Goal: Task Accomplishment & Management: Manage account settings

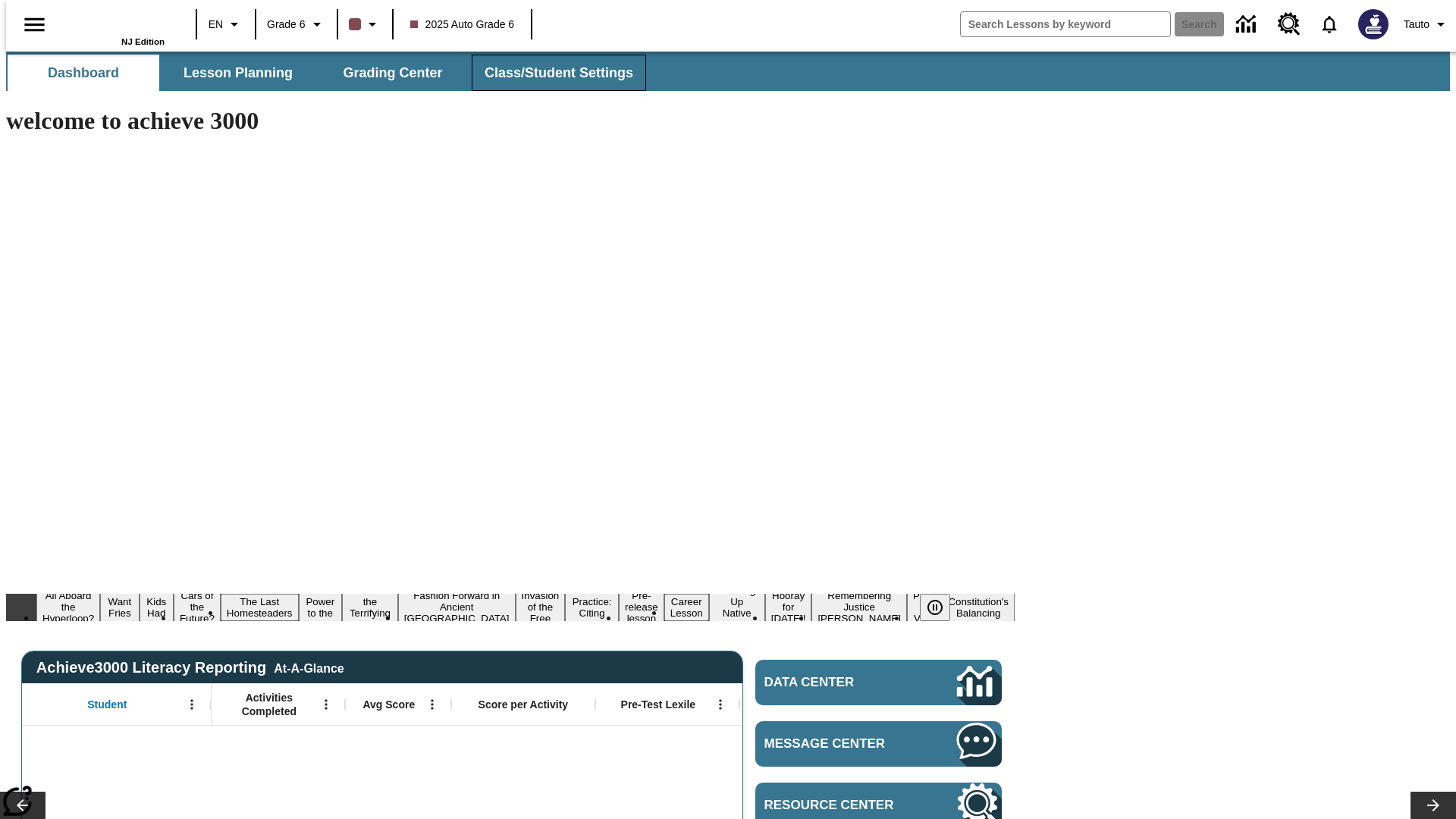
click at [552, 73] on span "Class/Student Settings" at bounding box center [559, 73] width 149 height 18
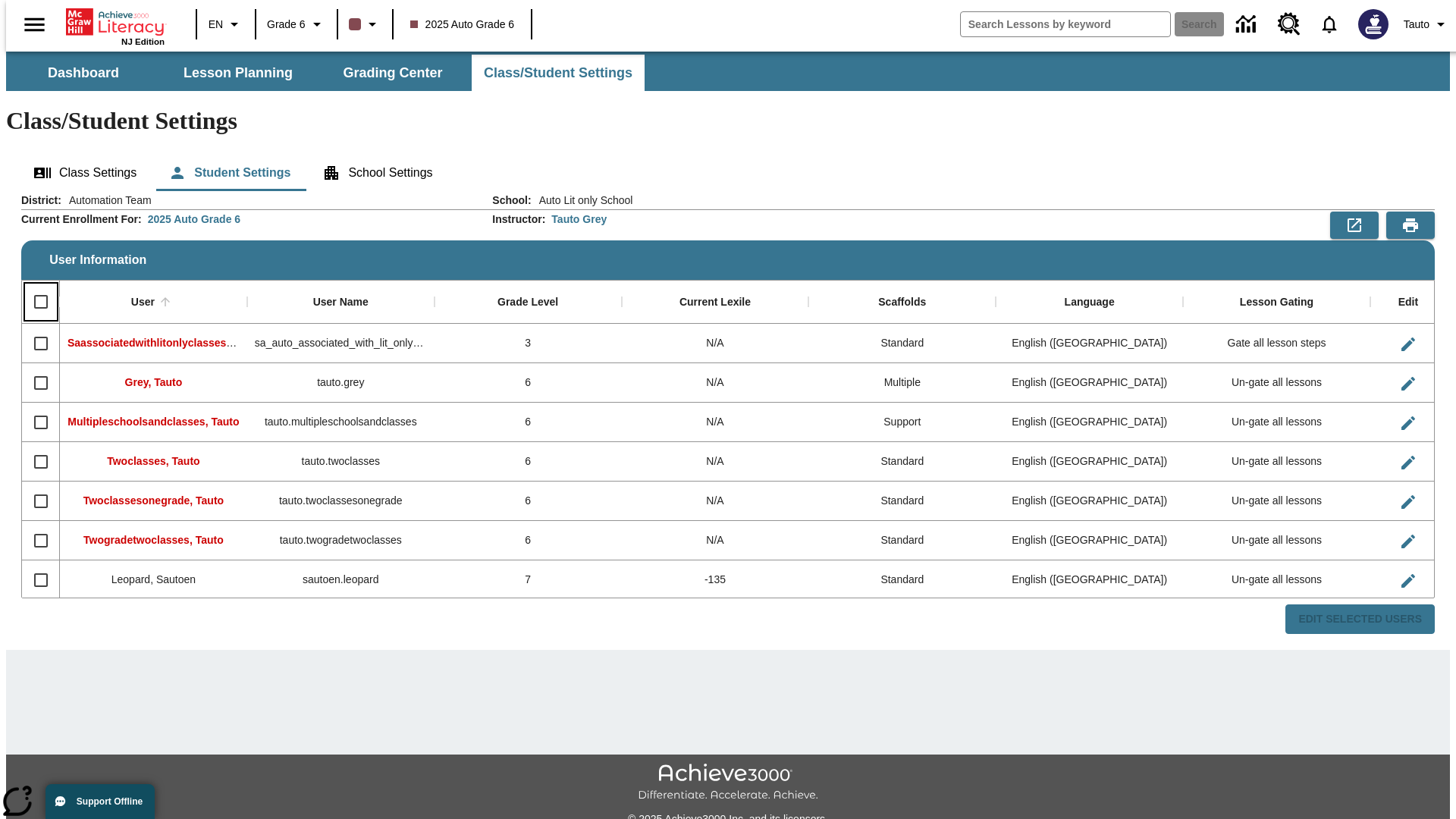
click at [34, 286] on input "Select all rows" at bounding box center [41, 302] width 32 height 32
checkbox input "true"
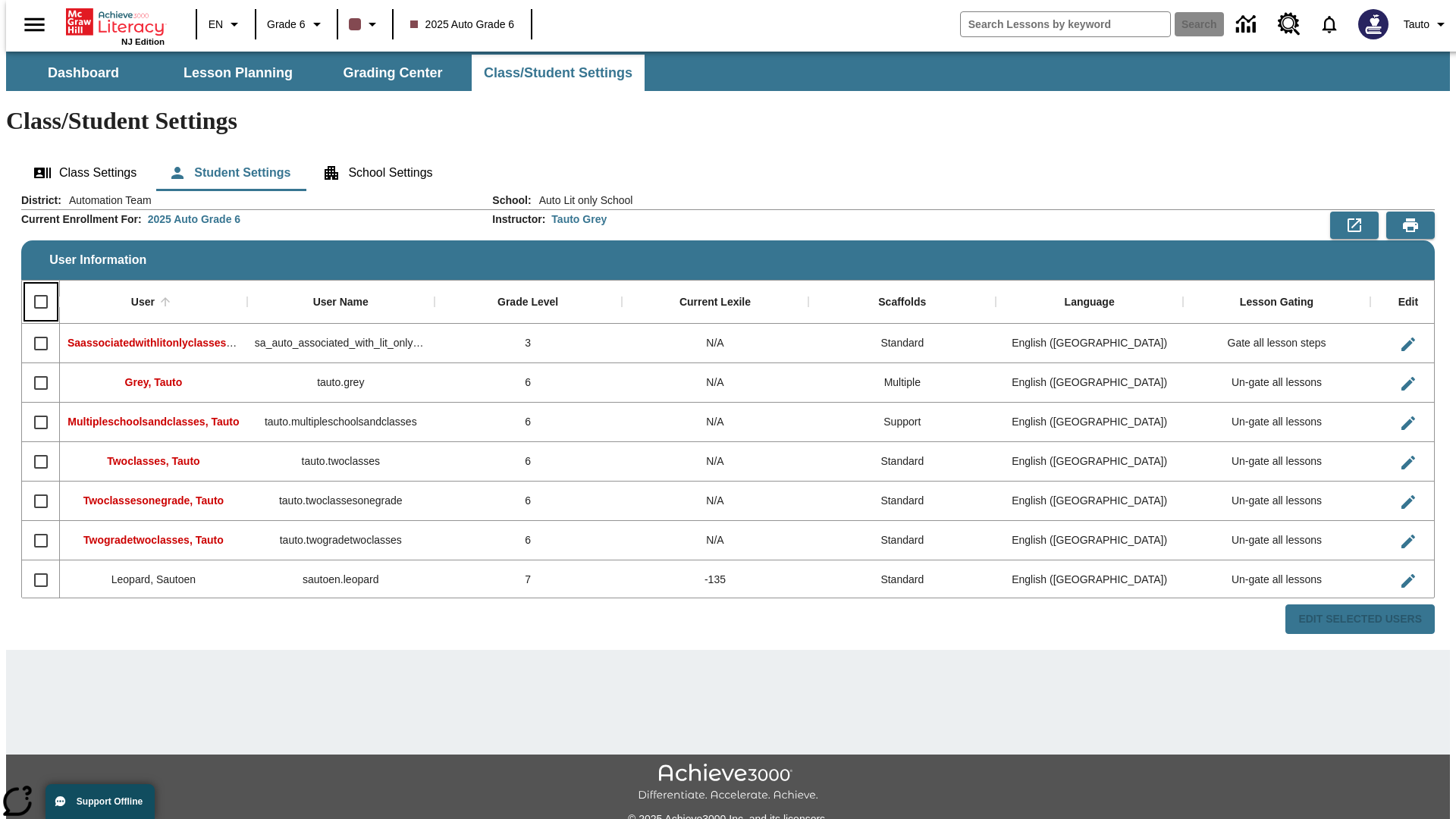
checkbox input "true"
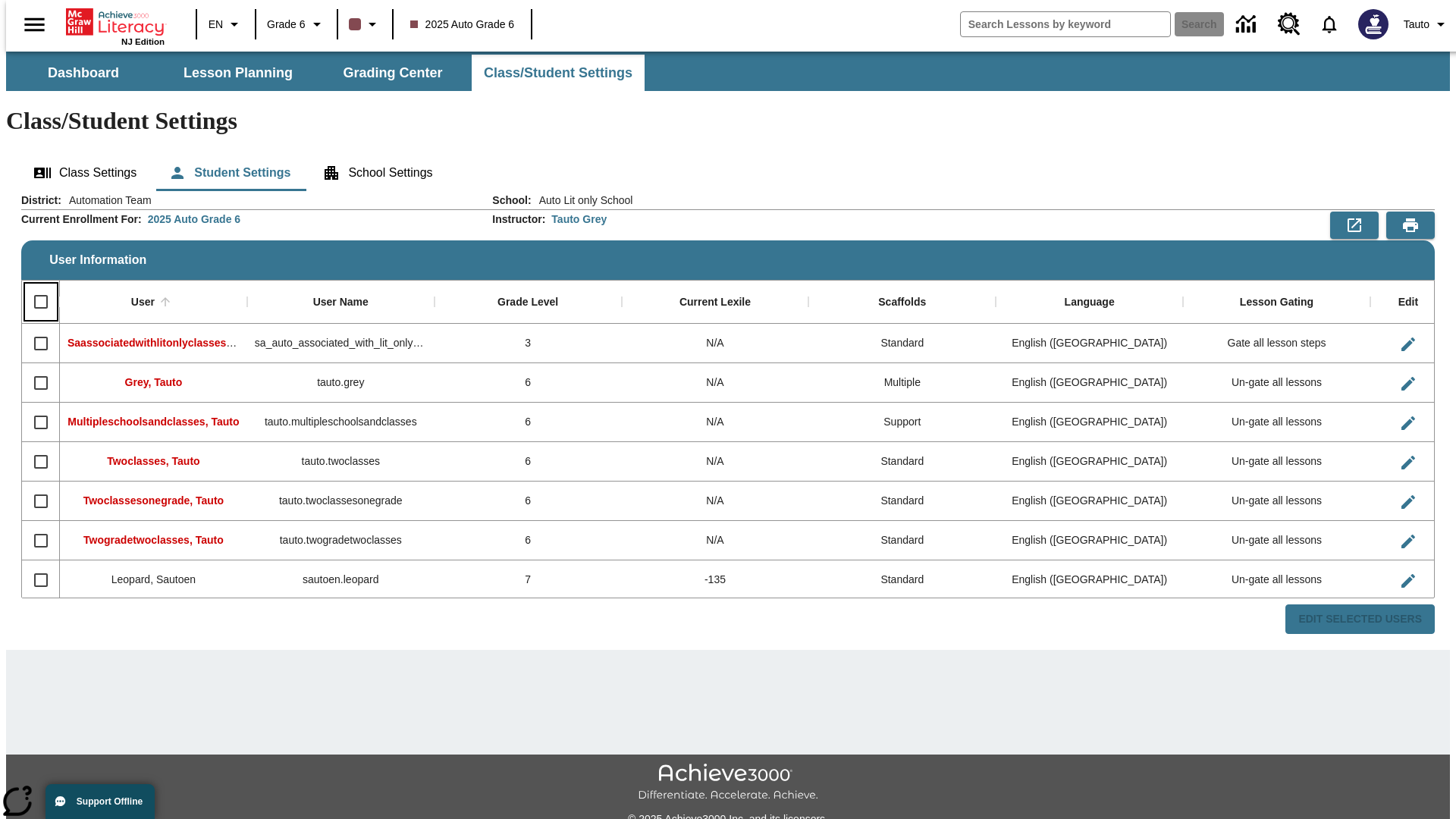
checkbox input "true"
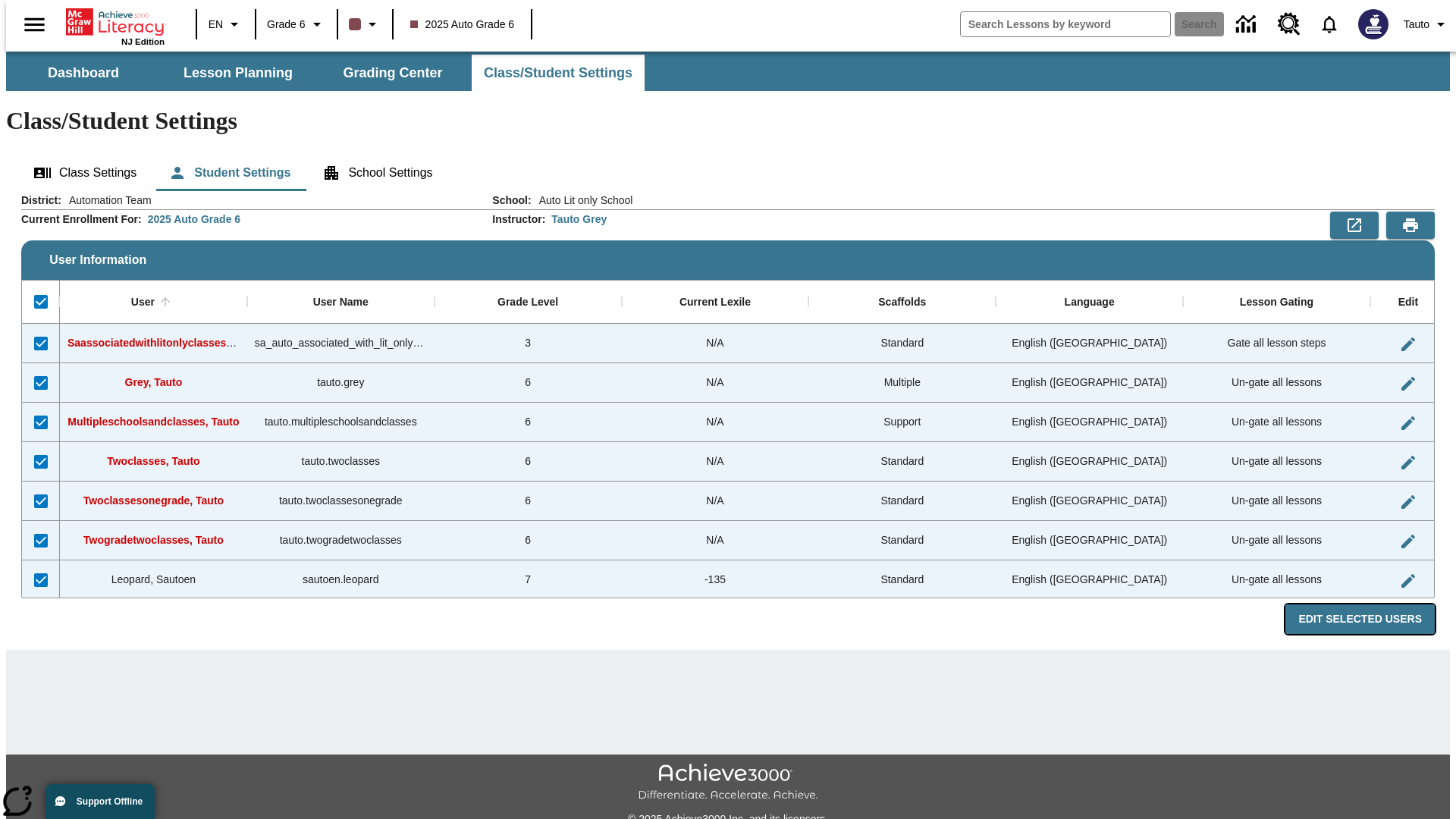
click at [1372, 604] on button "Edit Selected Users" at bounding box center [1360, 618] width 150 height 29
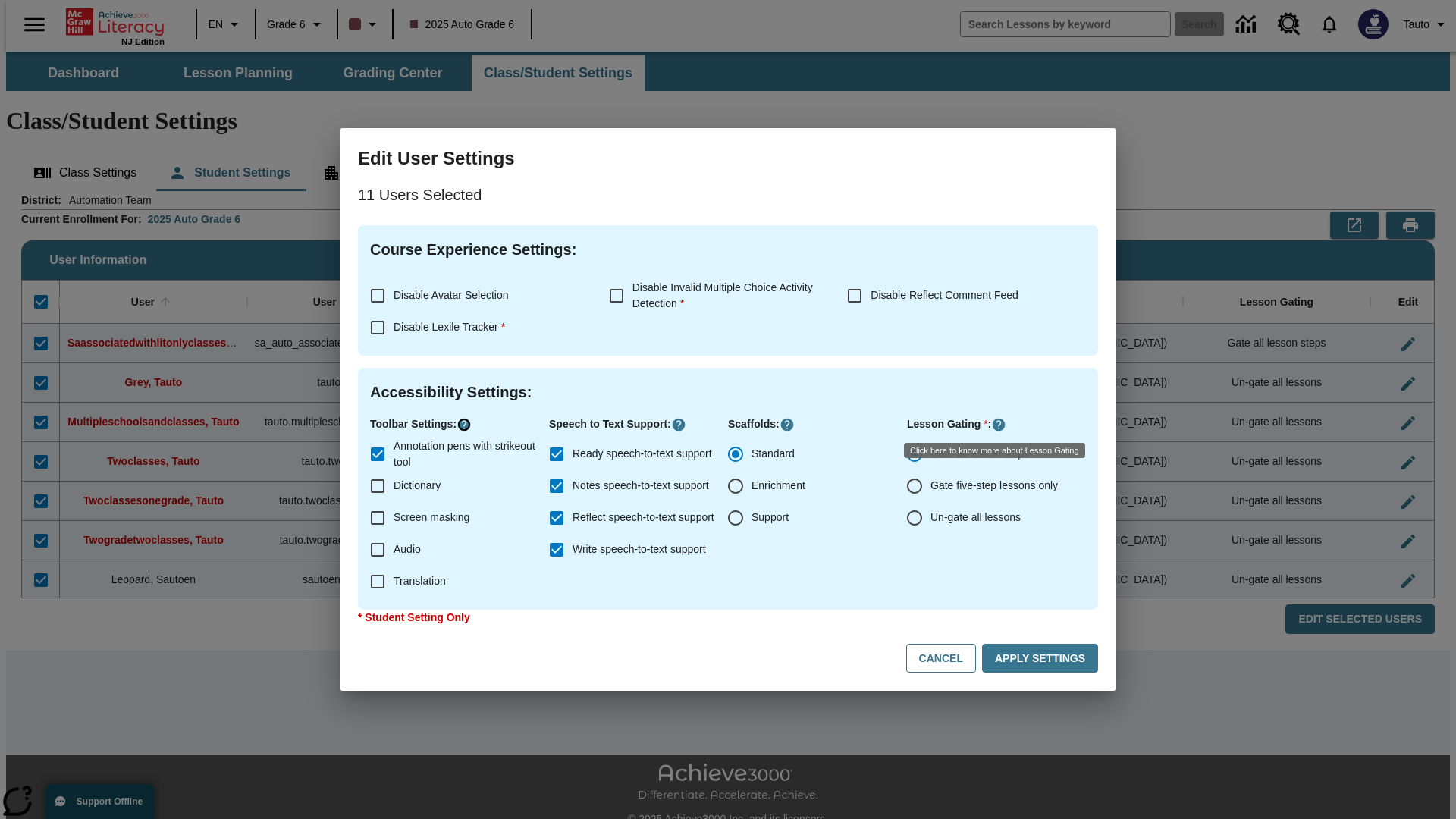
click at [463, 425] on icon "Click here to know more about" at bounding box center [463, 424] width 15 height 15
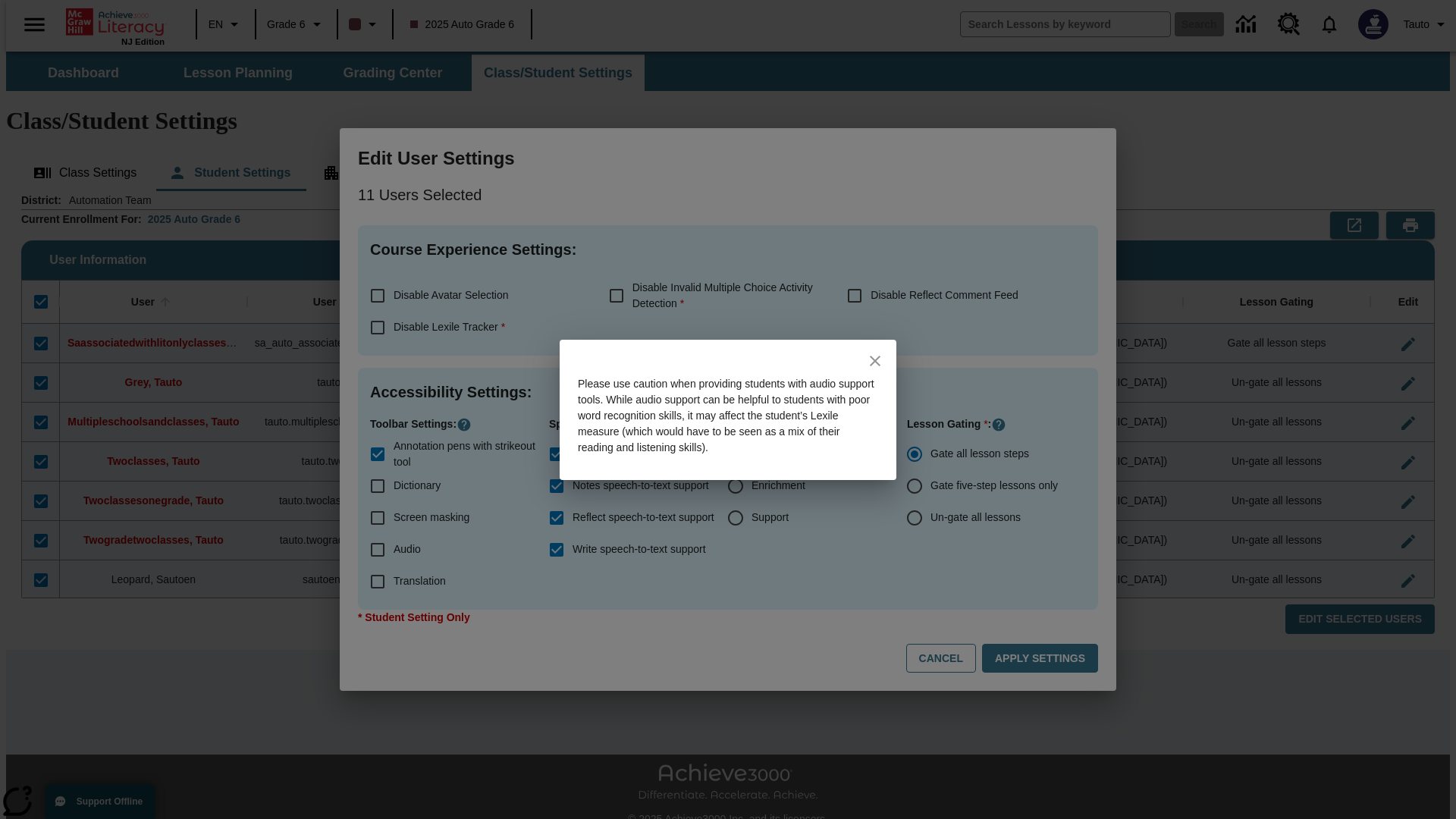
click at [875, 360] on icon "close" at bounding box center [875, 361] width 11 height 11
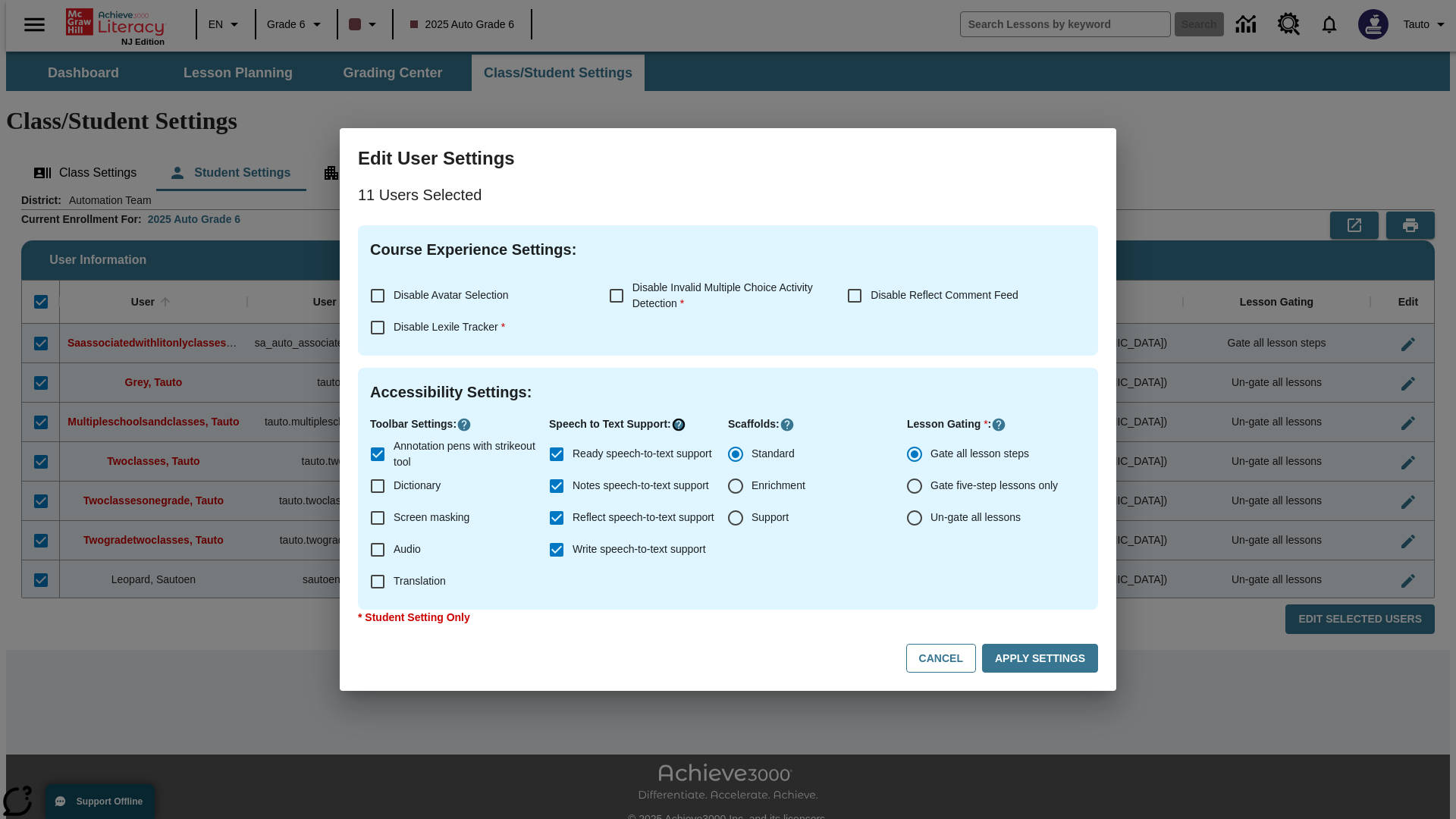
click at [678, 425] on icon "Click here to know more about" at bounding box center [678, 424] width 15 height 15
click at [997, 425] on icon "Click here to know more about" at bounding box center [998, 424] width 15 height 15
click at [784, 425] on icon "Click here to know more about" at bounding box center [787, 424] width 15 height 15
